Goal: Task Accomplishment & Management: Use online tool/utility

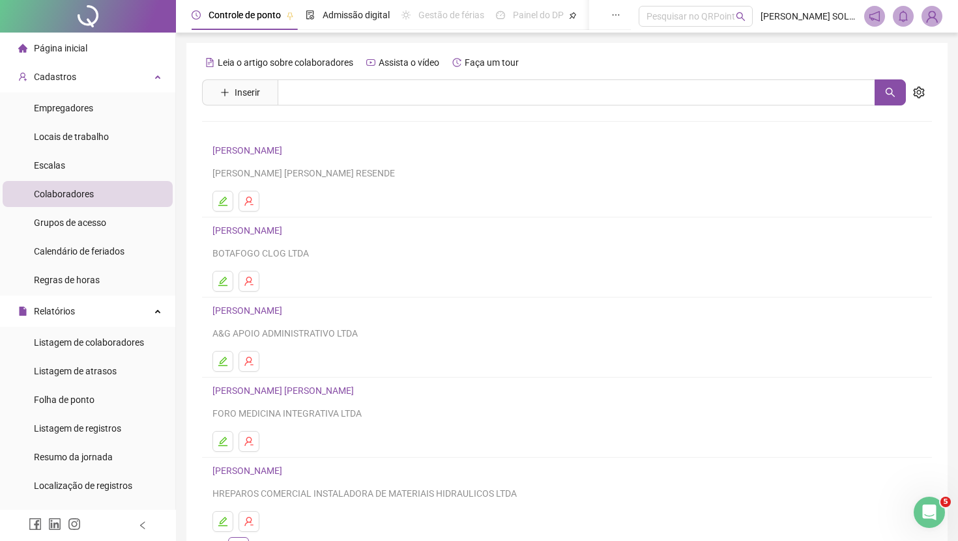
scroll to position [249, 0]
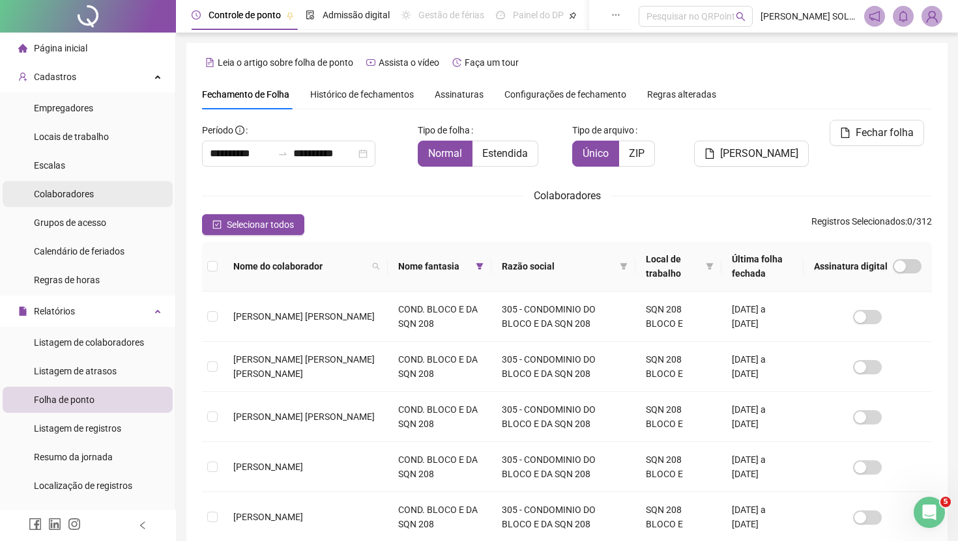
click at [105, 194] on li "Colaboradores" at bounding box center [88, 194] width 170 height 26
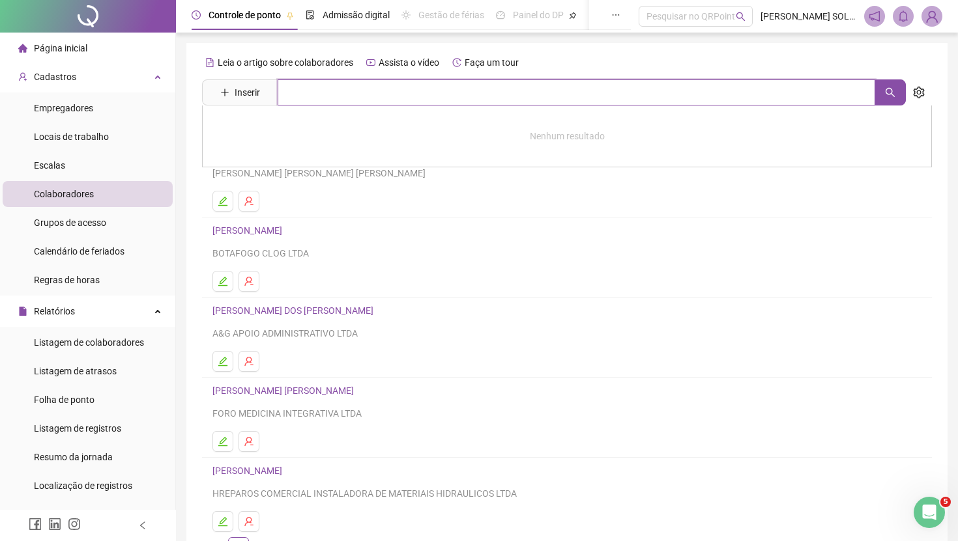
click at [317, 94] on input "text" at bounding box center [575, 92] width 597 height 26
type input "*"
click at [133, 341] on span "Listagem de colaboradores" at bounding box center [89, 342] width 110 height 10
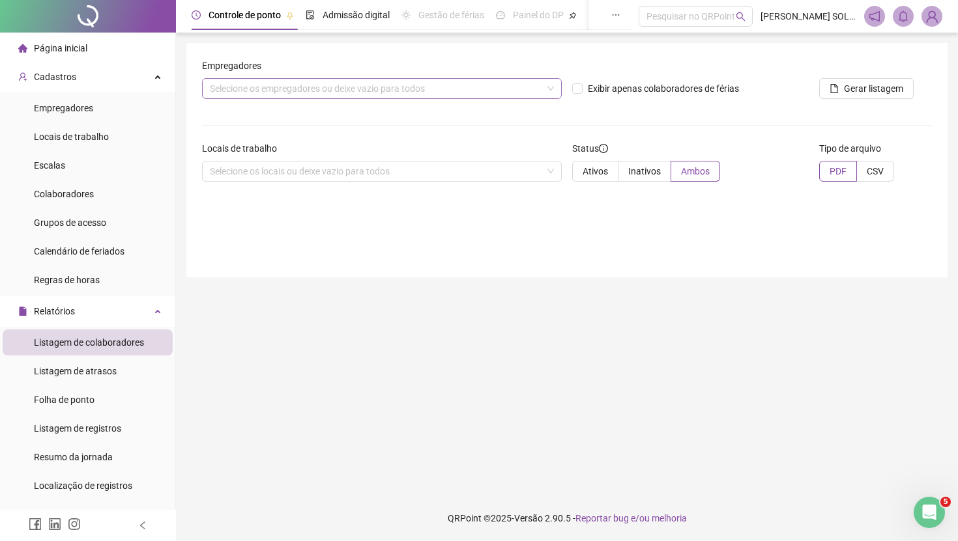
click at [308, 87] on div "Selecione os empregadores ou deixe vazio para todos" at bounding box center [382, 88] width 360 height 21
type input "**"
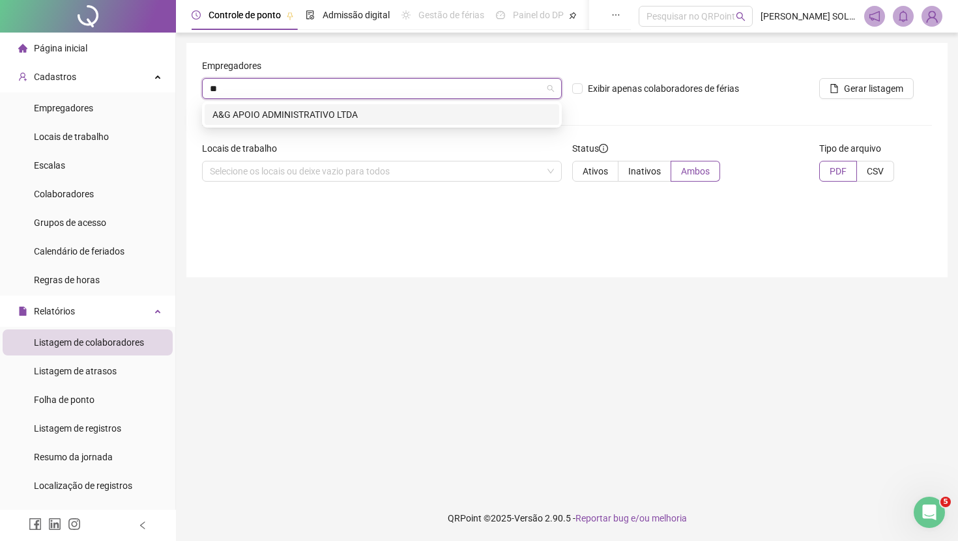
click at [269, 115] on div "A&G APOIO ADMINISTRATIVO LTDA" at bounding box center [381, 114] width 339 height 14
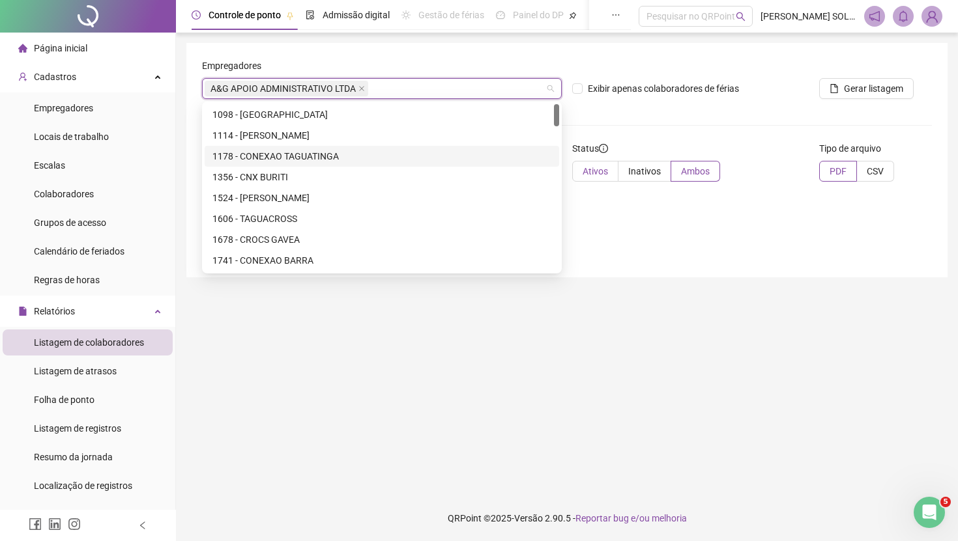
click at [590, 173] on span "Ativos" at bounding box center [594, 171] width 25 height 10
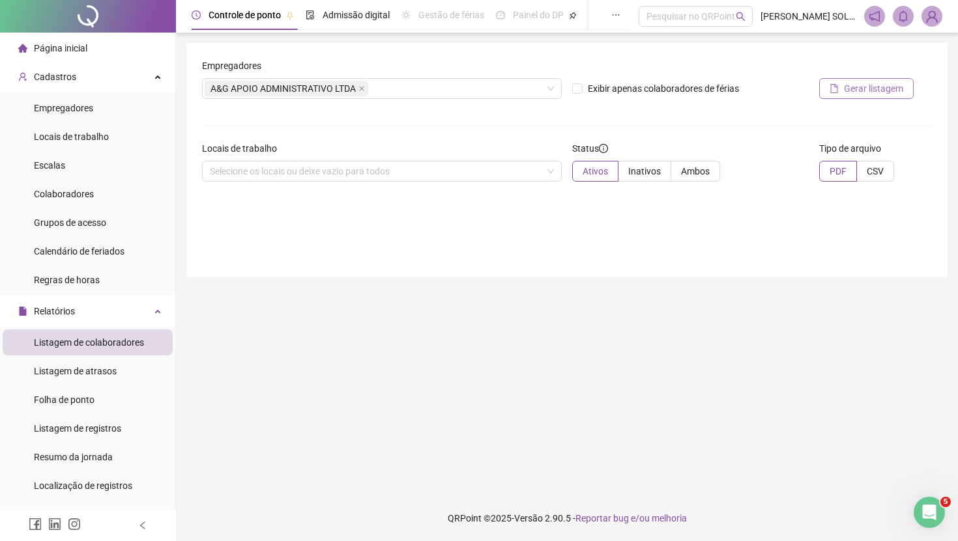
click at [869, 85] on span "Gerar listagem" at bounding box center [873, 88] width 59 height 14
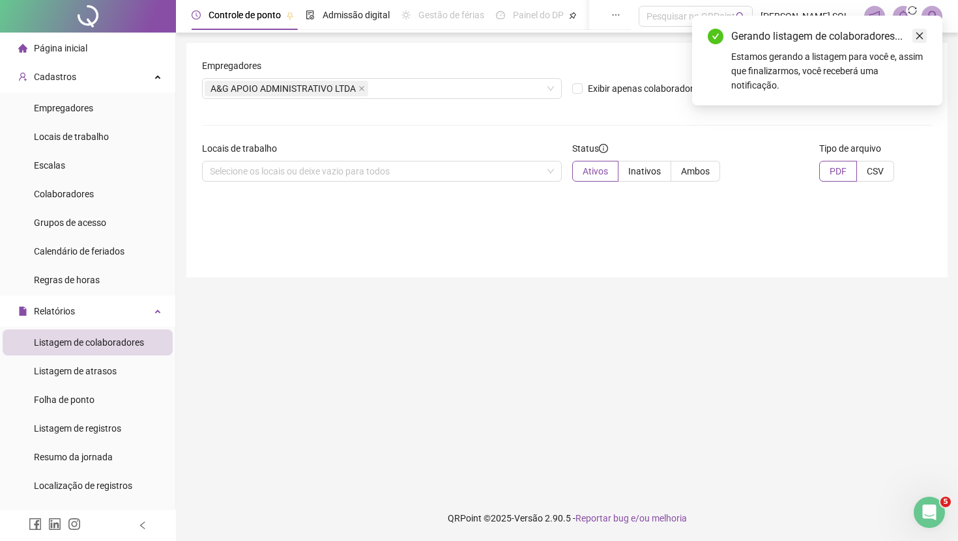
click at [922, 36] on icon "close" at bounding box center [919, 35] width 9 height 9
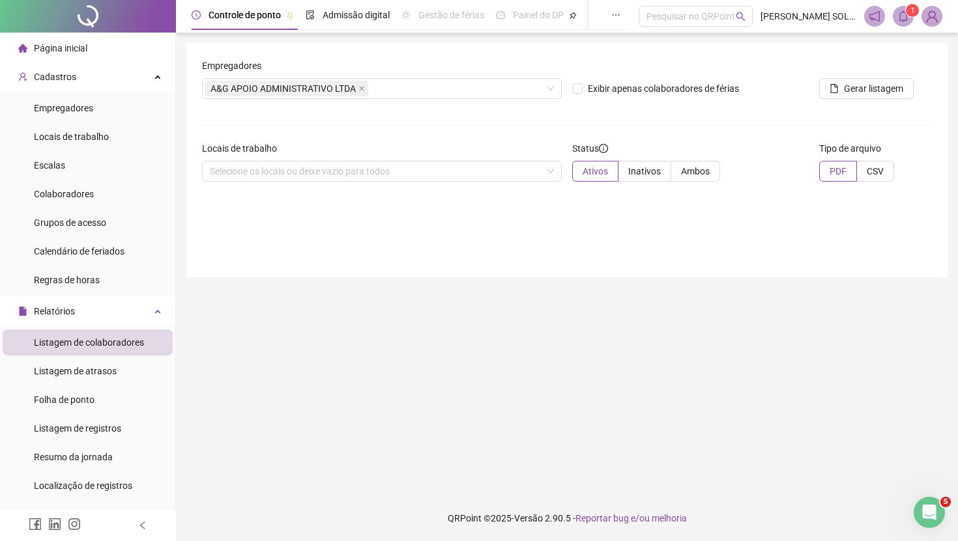
click at [894, 22] on span at bounding box center [902, 16] width 21 height 21
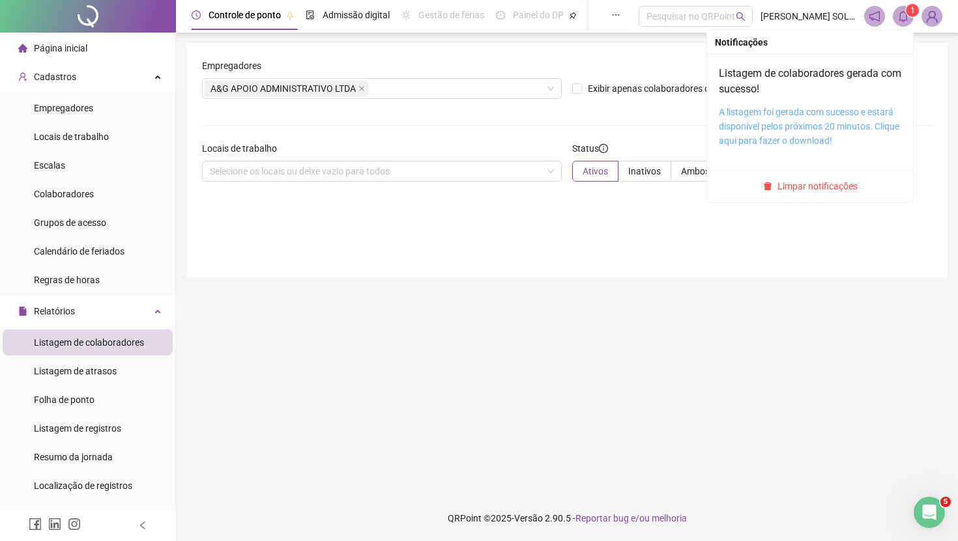
click at [793, 124] on link "A listagem foi gerada com sucesso e estará disponível pelos próximos 20 minutos…" at bounding box center [808, 126] width 180 height 39
click at [775, 126] on link "A listagem foi gerada com sucesso e estará disponível pelos próximos 20 minutos…" at bounding box center [808, 126] width 180 height 39
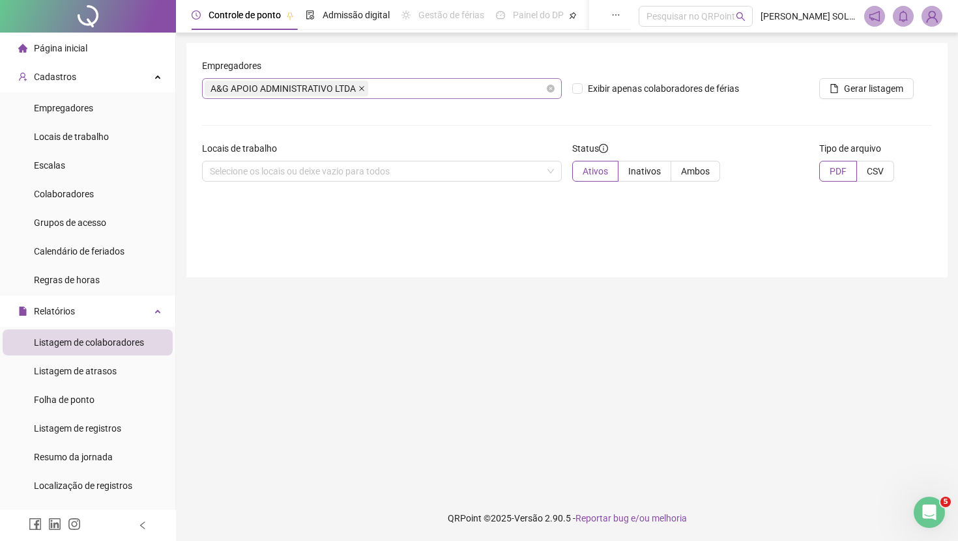
click at [365, 91] on icon "close" at bounding box center [361, 88] width 7 height 7
click at [364, 91] on div "Selecione os empregadores ou deixe vazio para todos" at bounding box center [382, 88] width 360 height 21
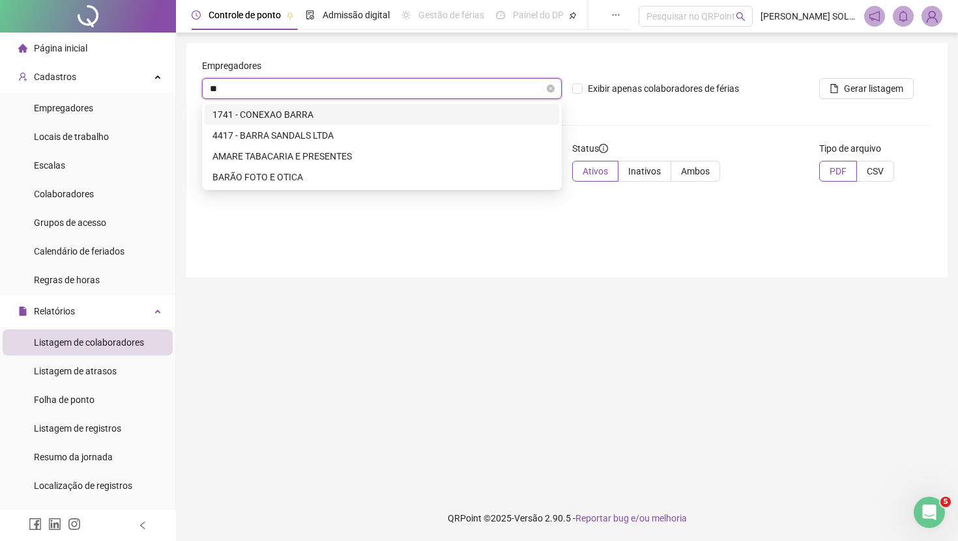
type input "***"
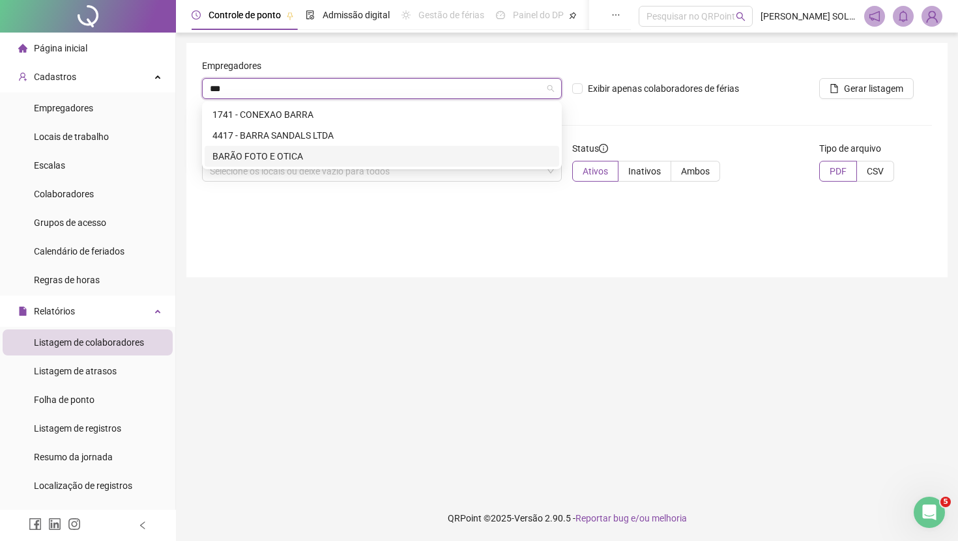
click at [331, 150] on div "BARÃO FOTO E OTICA" at bounding box center [381, 156] width 339 height 14
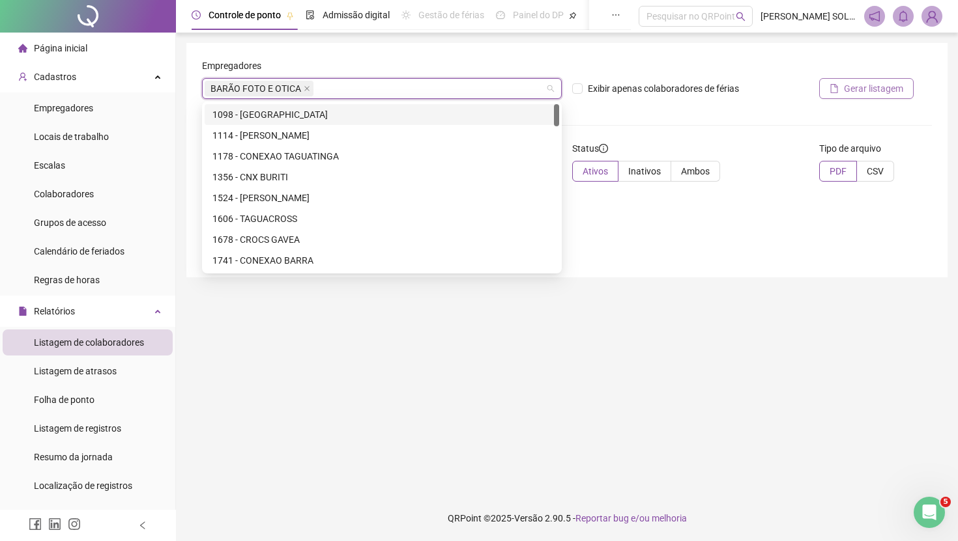
click at [848, 88] on span "Gerar listagem" at bounding box center [873, 88] width 59 height 14
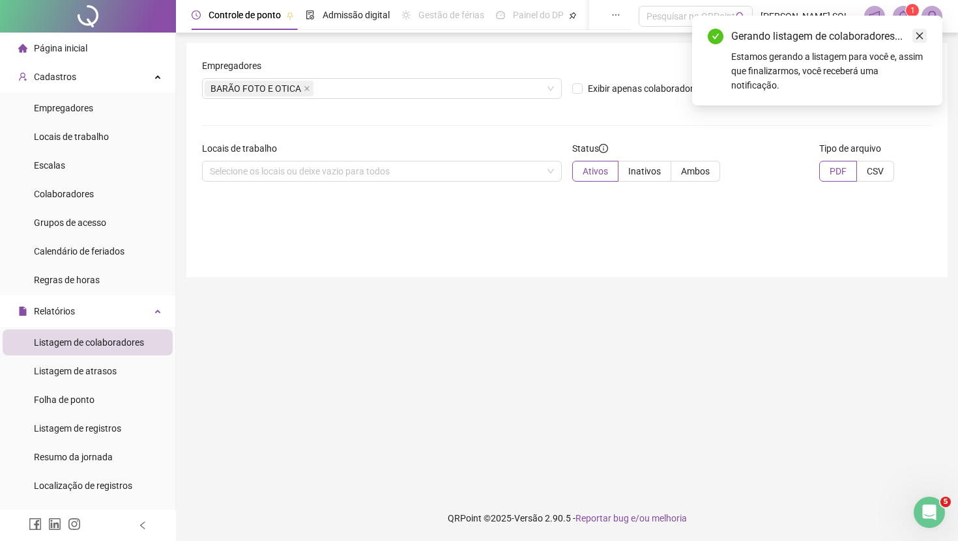
click at [920, 41] on link "Close" at bounding box center [919, 36] width 14 height 14
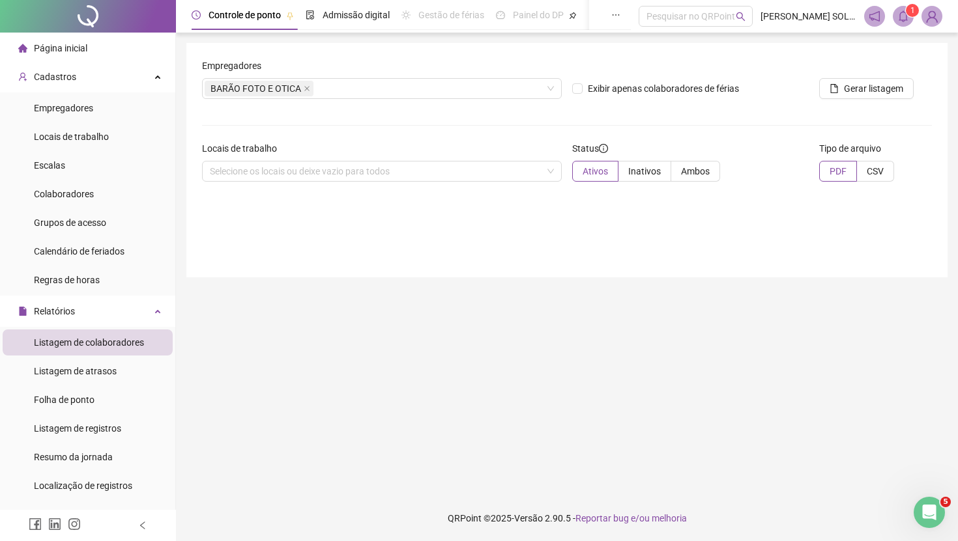
click at [906, 14] on icon "bell" at bounding box center [903, 16] width 12 height 12
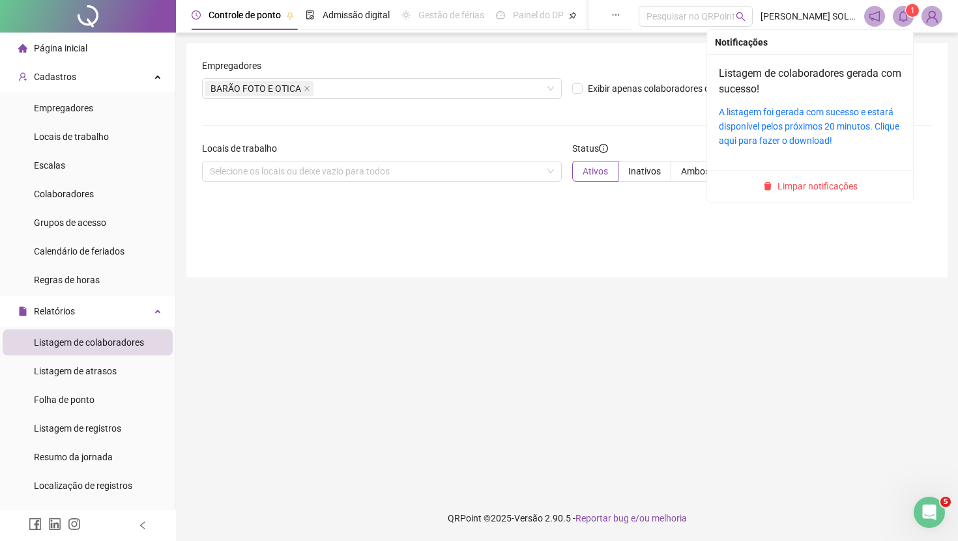
click at [803, 117] on div "A listagem foi gerada com sucesso e estará disponível pelos próximos 20 minutos…" at bounding box center [809, 126] width 182 height 43
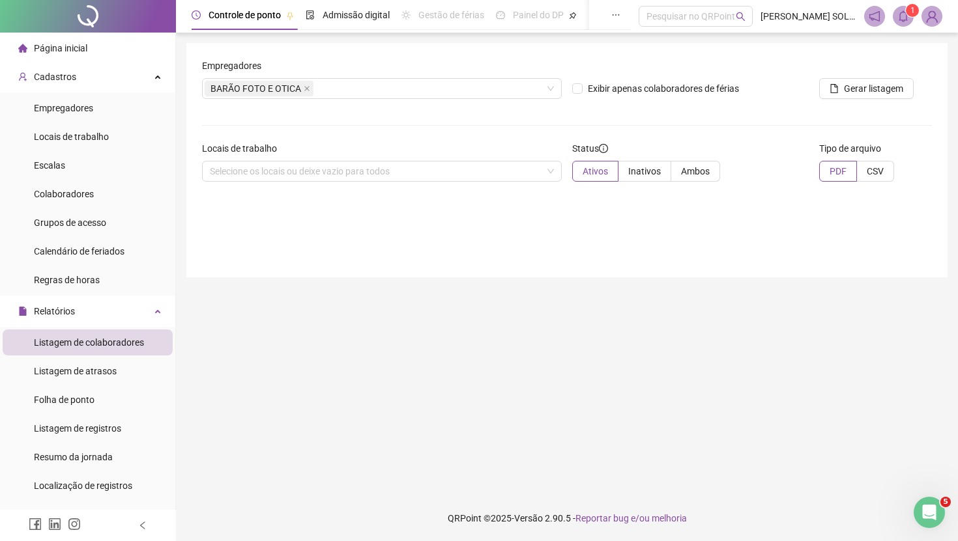
click at [903, 21] on icon "bell" at bounding box center [902, 16] width 9 height 12
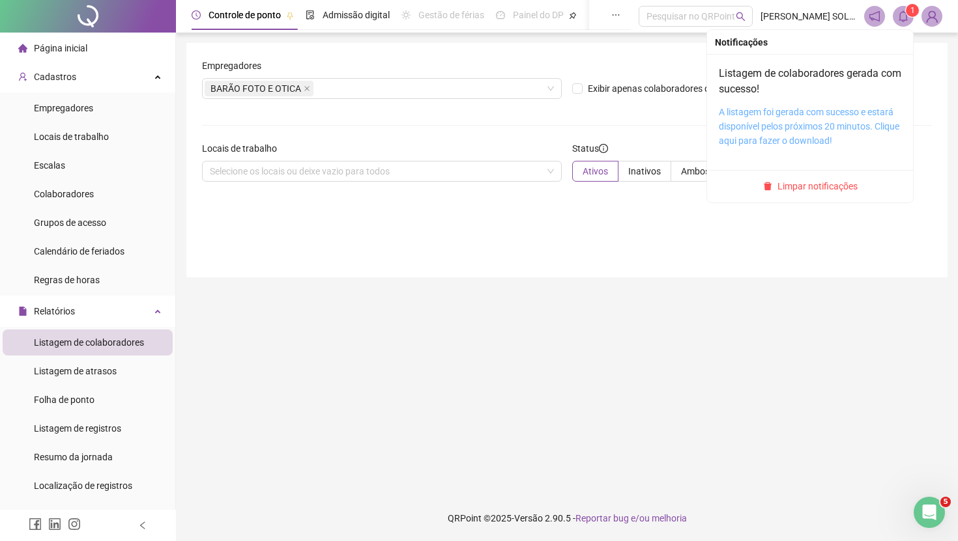
click at [821, 112] on link "A listagem foi gerada com sucesso e estará disponível pelos próximos 20 minutos…" at bounding box center [808, 126] width 180 height 39
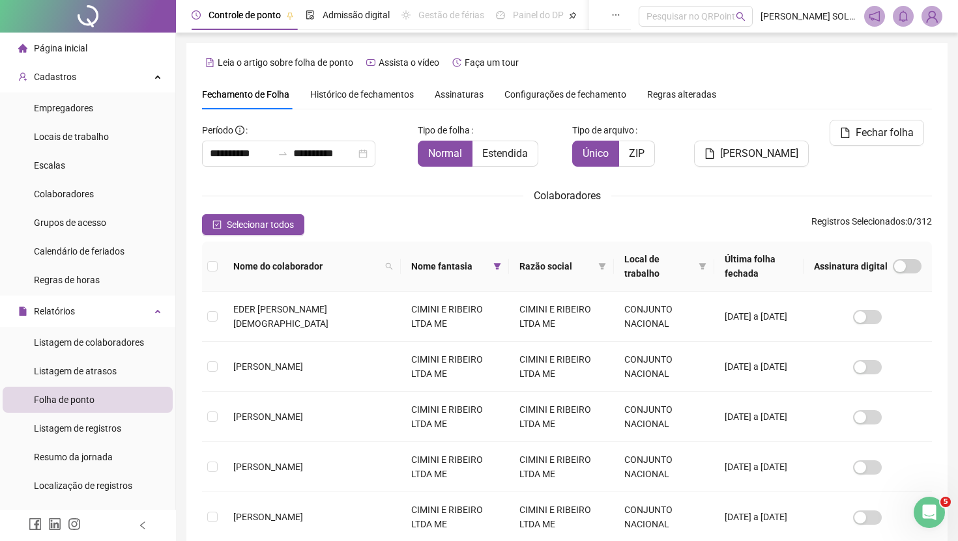
scroll to position [92, 0]
